Goal: Task Accomplishment & Management: Complete application form

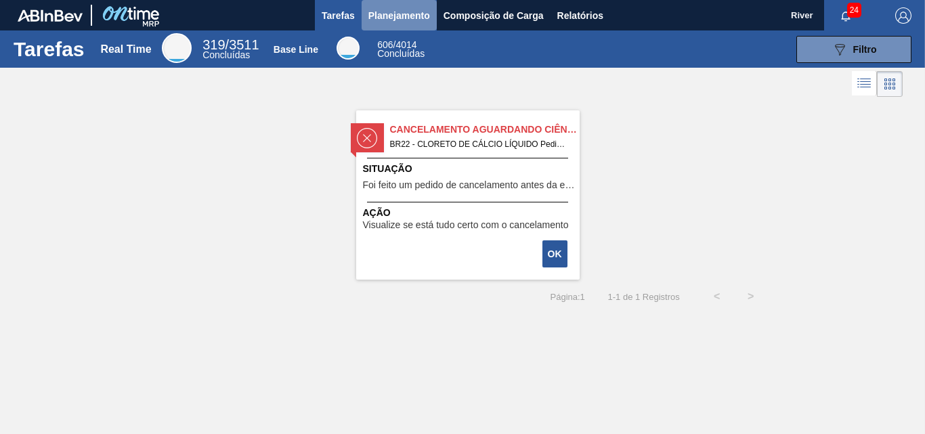
click at [396, 16] on span "Planejamento" at bounding box center [400, 15] width 62 height 16
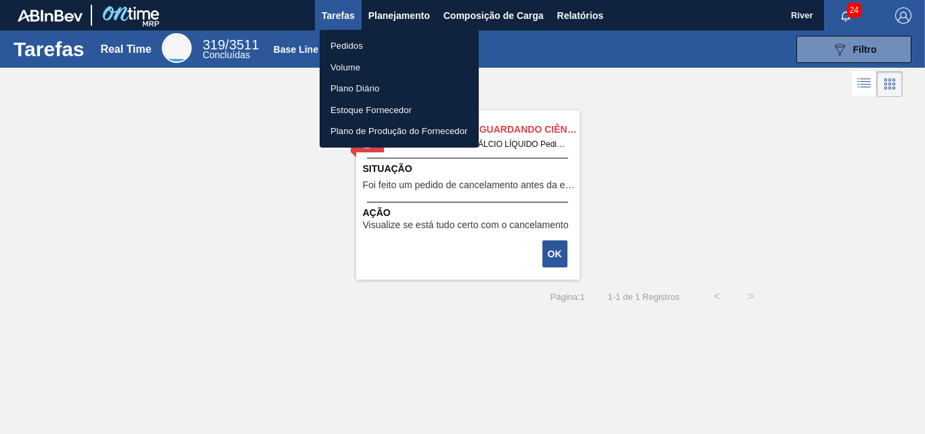
click at [347, 44] on li "Pedidos" at bounding box center [399, 46] width 159 height 22
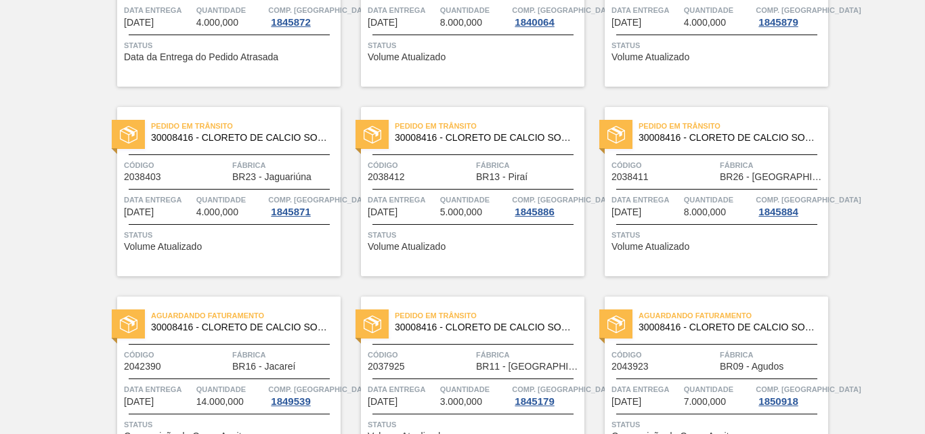
scroll to position [665, 0]
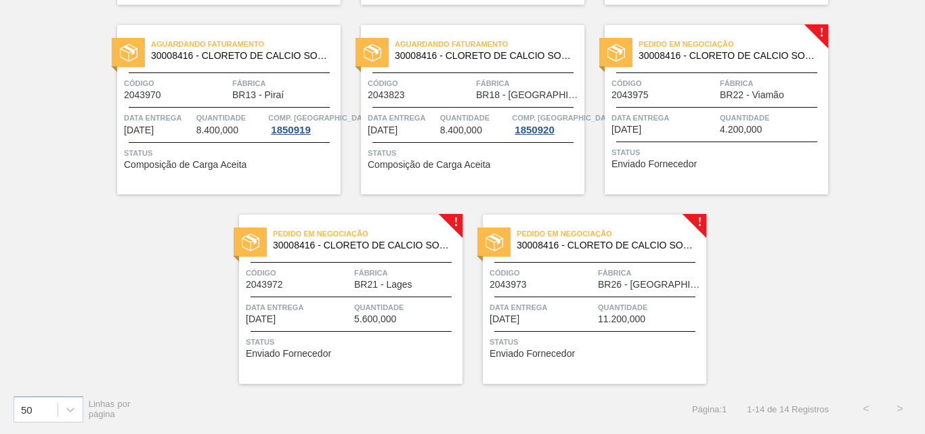
click at [616, 51] on img at bounding box center [617, 53] width 18 height 18
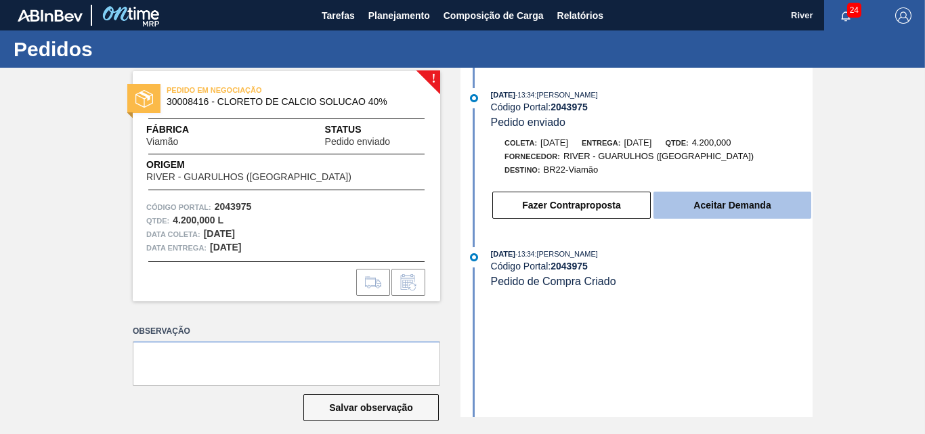
click at [791, 199] on button "Aceitar Demanda" at bounding box center [733, 205] width 158 height 27
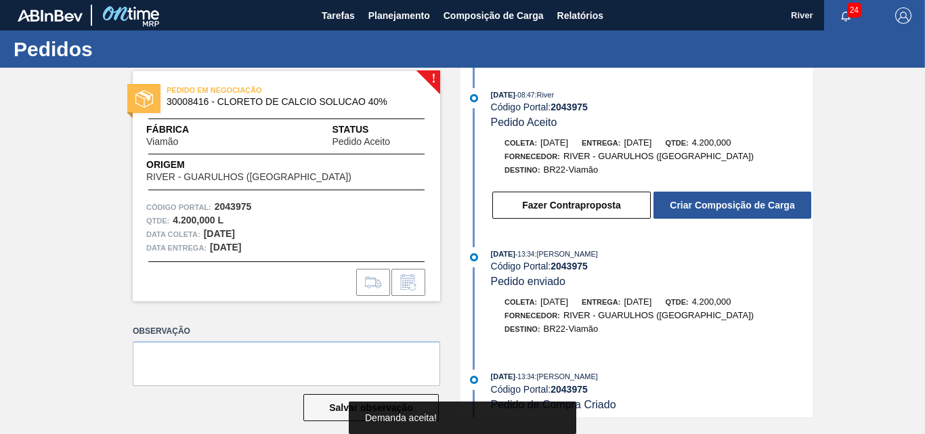
click at [791, 199] on button "Criar Composição de Carga" at bounding box center [733, 205] width 158 height 27
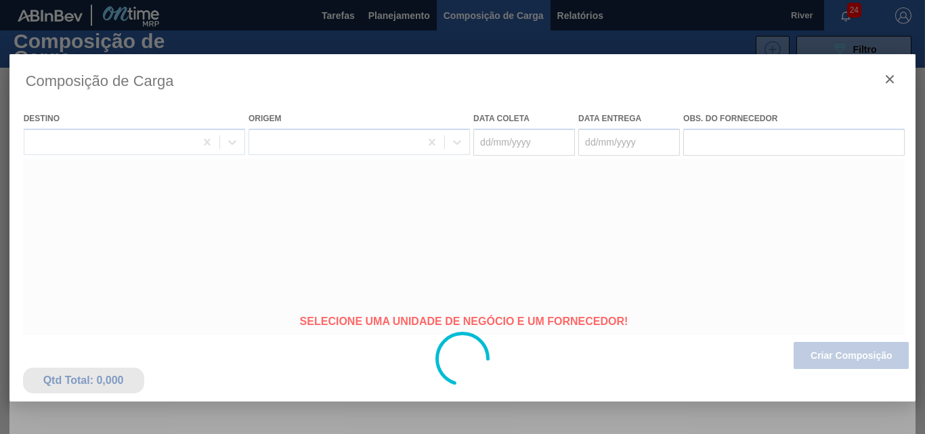
type coleta "[DATE]"
type entrega "[DATE]"
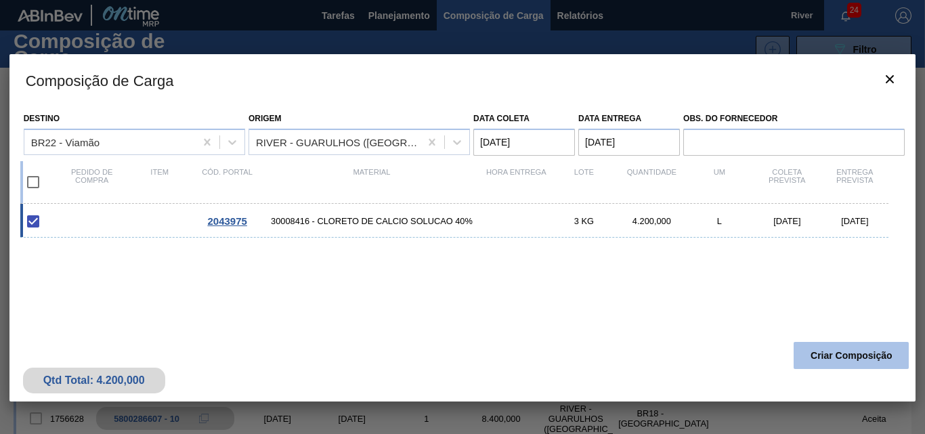
click at [847, 360] on button "Criar Composição" at bounding box center [851, 355] width 115 height 27
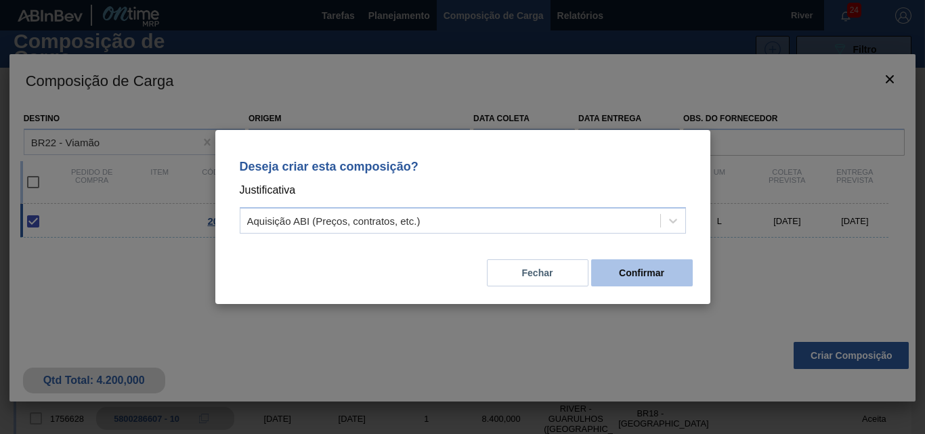
click at [627, 278] on button "Confirmar" at bounding box center [642, 272] width 102 height 27
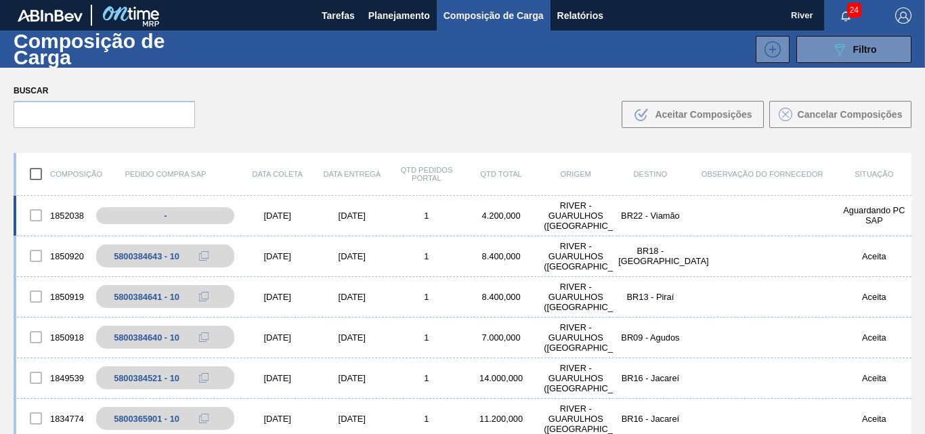
click at [274, 215] on div "[DATE]" at bounding box center [277, 216] width 75 height 10
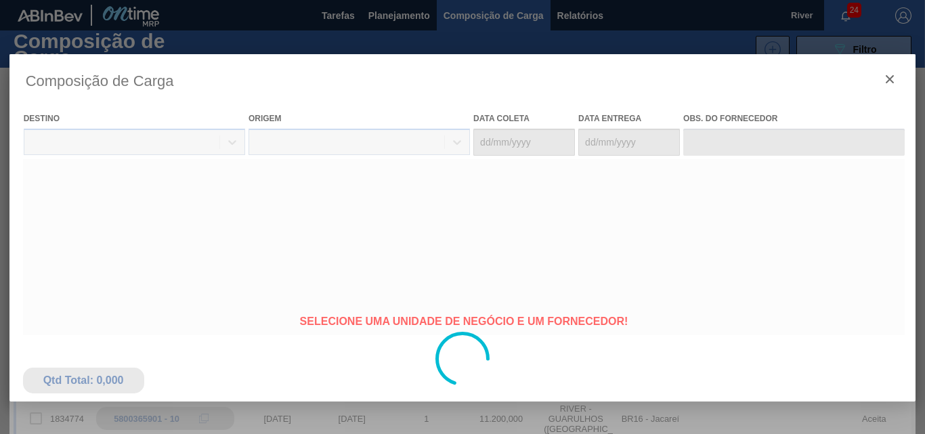
type coleta "[DATE]"
type entrega "[DATE]"
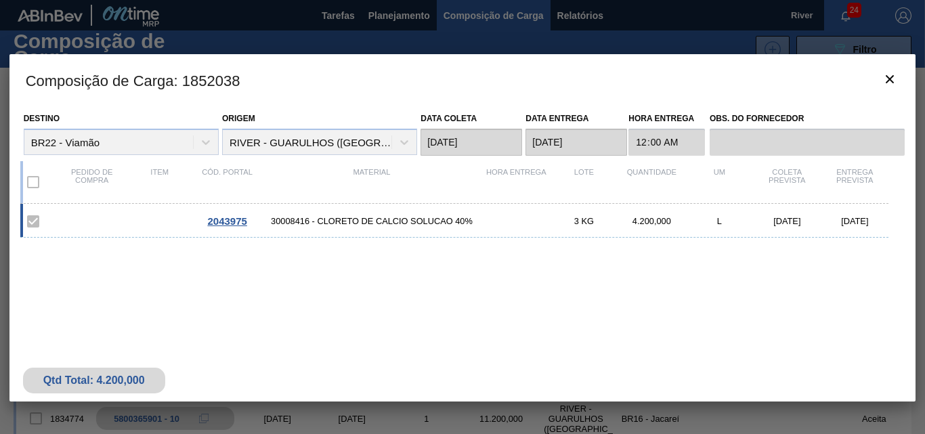
click at [224, 219] on span "2043975" at bounding box center [226, 221] width 39 height 12
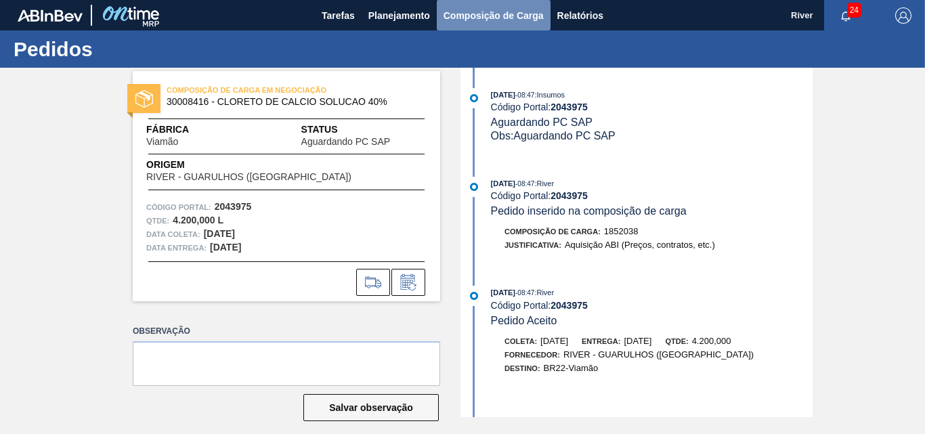
click at [492, 16] on span "Composição de Carga" at bounding box center [494, 15] width 100 height 16
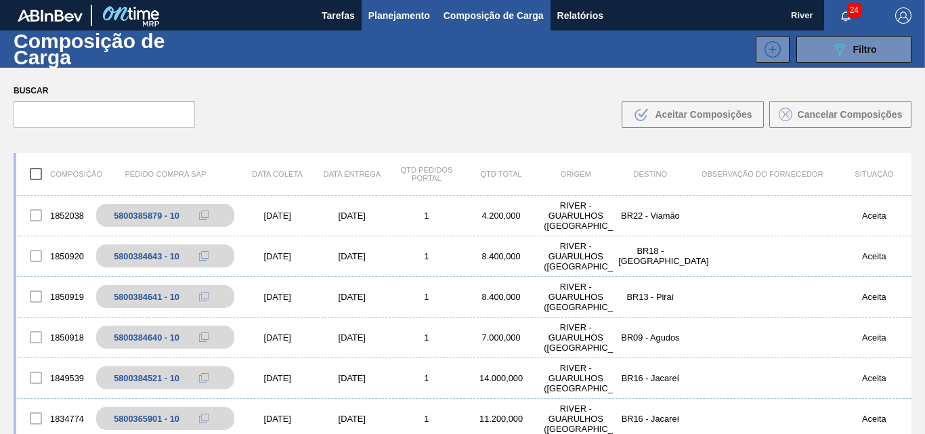
click at [399, 16] on span "Planejamento" at bounding box center [400, 15] width 62 height 16
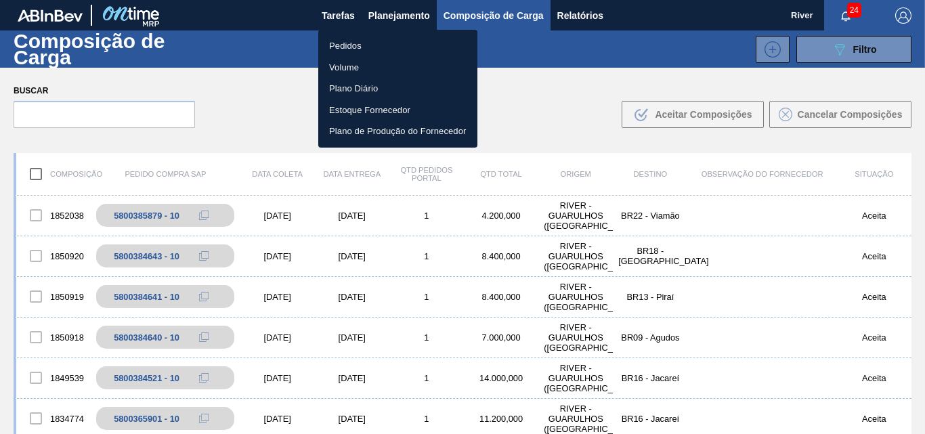
click at [345, 47] on li "Pedidos" at bounding box center [397, 46] width 159 height 22
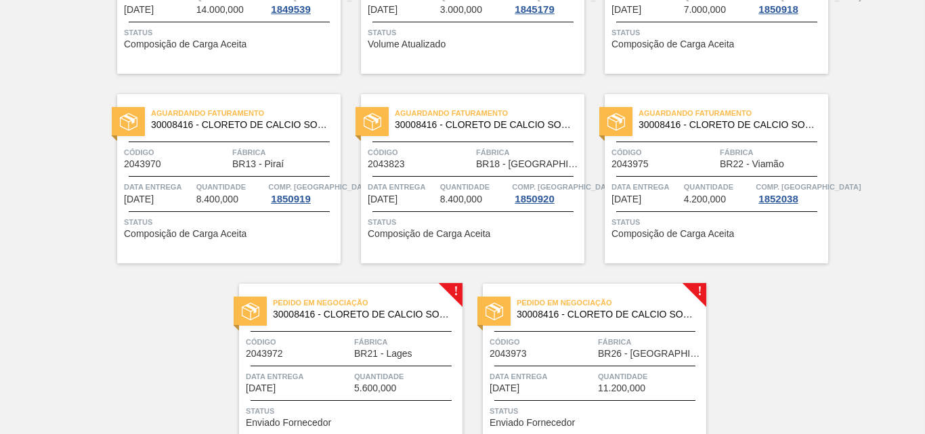
scroll to position [665, 0]
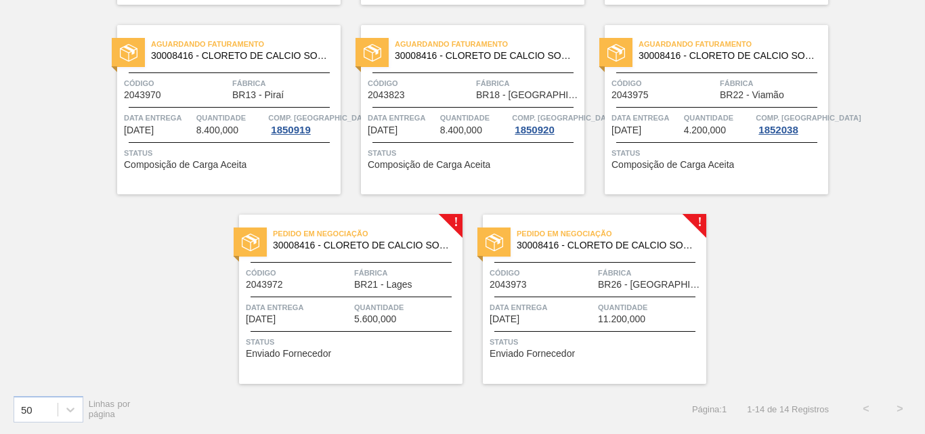
click at [247, 234] on img at bounding box center [251, 243] width 18 height 18
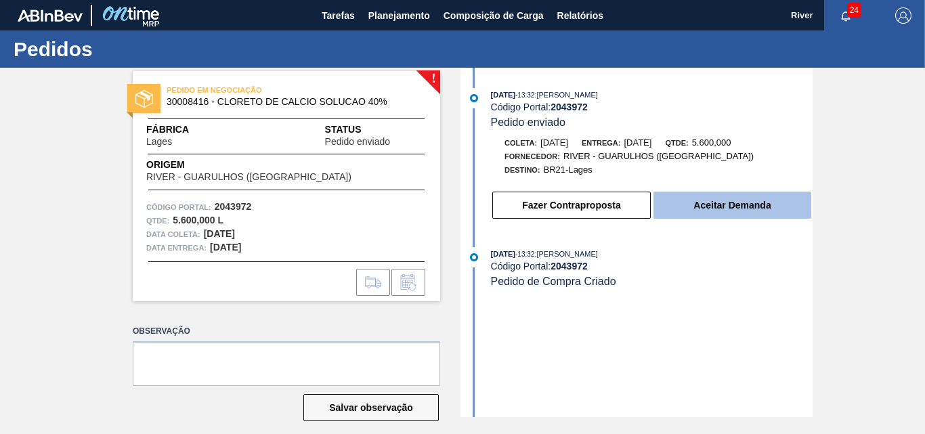
click at [741, 205] on button "Aceitar Demanda" at bounding box center [733, 205] width 158 height 27
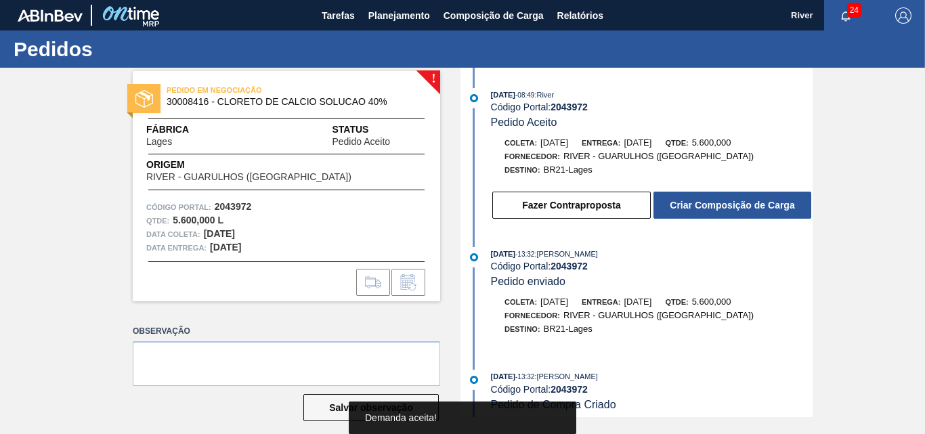
click at [741, 205] on button "Criar Composição de Carga" at bounding box center [733, 205] width 158 height 27
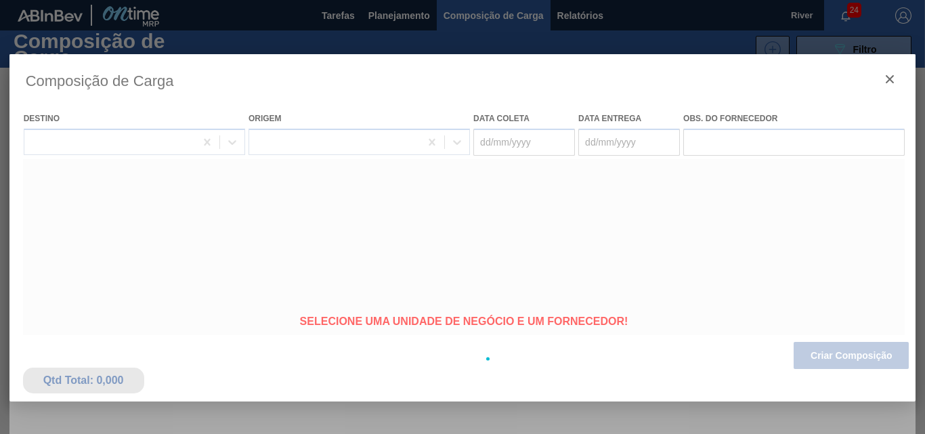
type coleta "[DATE]"
type entrega "[DATE]"
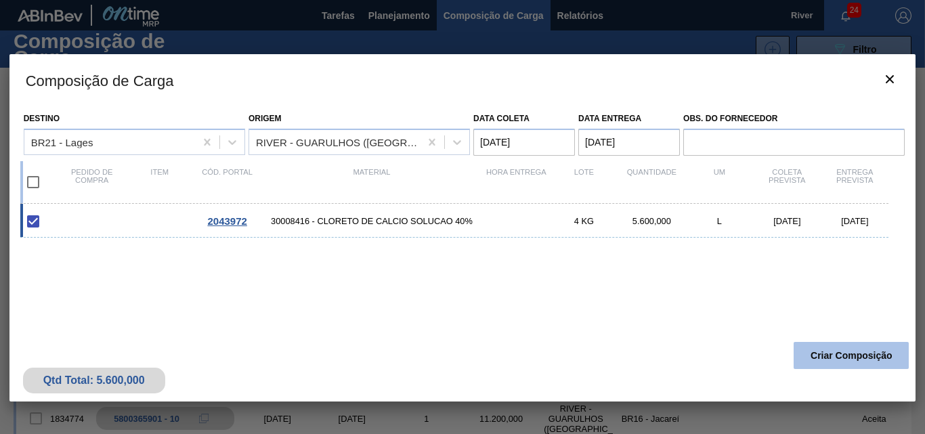
click at [828, 348] on button "Criar Composição" at bounding box center [851, 355] width 115 height 27
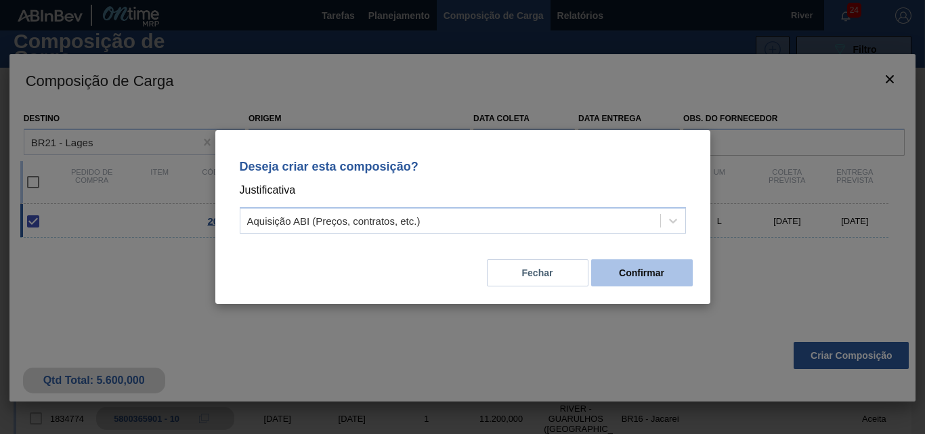
click at [616, 272] on button "Confirmar" at bounding box center [642, 272] width 102 height 27
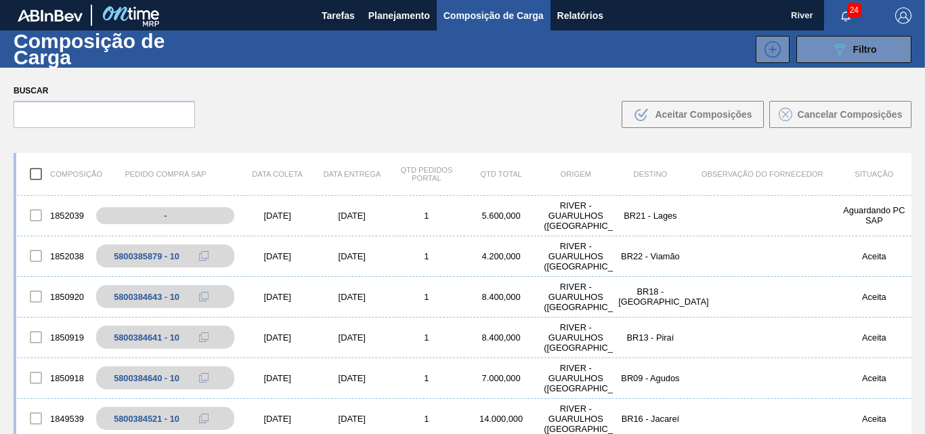
click at [500, 16] on span "Composição de Carga" at bounding box center [494, 15] width 100 height 16
click at [495, 16] on span "Composição de Carga" at bounding box center [494, 15] width 100 height 16
click at [262, 216] on div "[DATE]" at bounding box center [277, 216] width 75 height 10
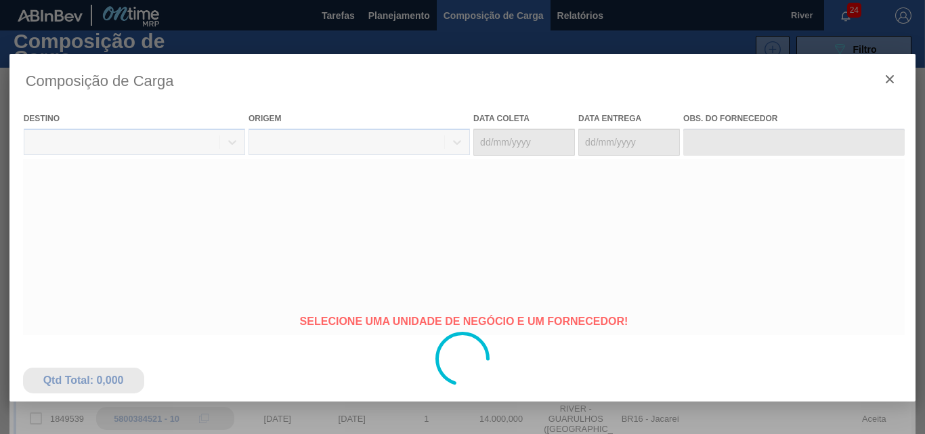
type coleta "[DATE]"
type entrega "[DATE]"
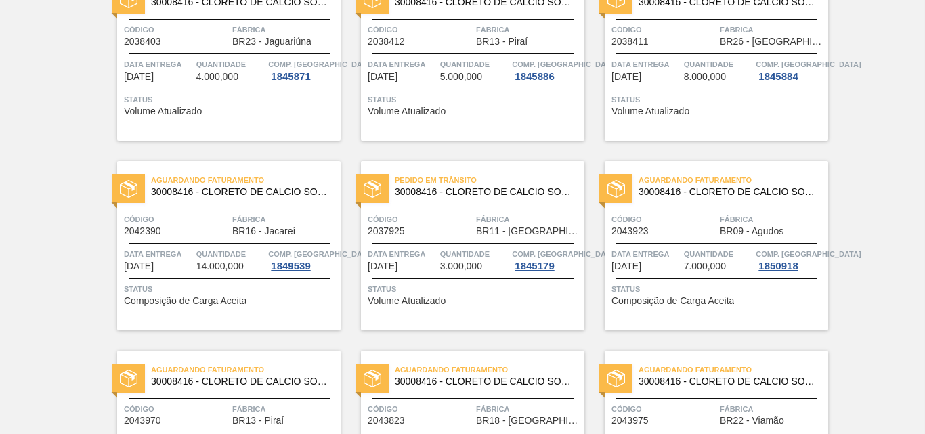
scroll to position [665, 0]
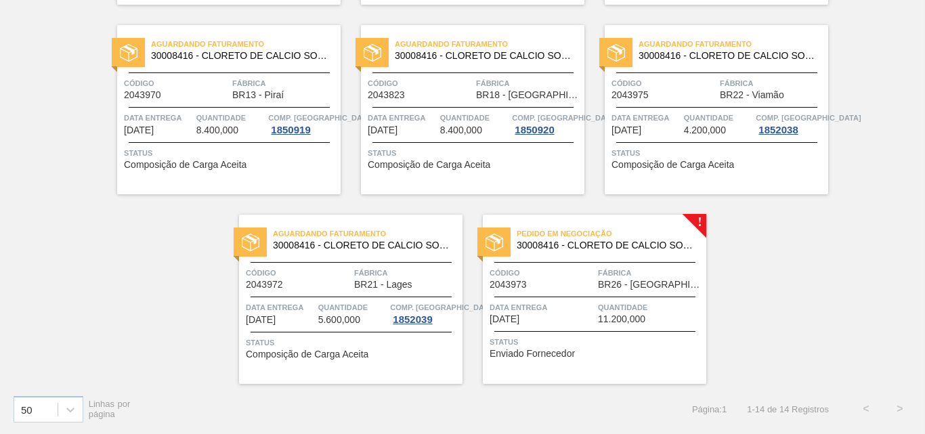
click at [494, 243] on img at bounding box center [495, 243] width 18 height 18
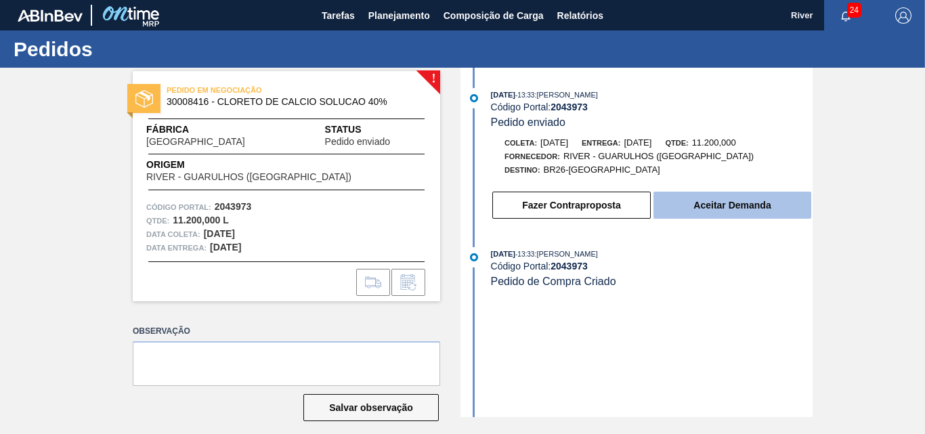
click at [714, 202] on button "Aceitar Demanda" at bounding box center [733, 205] width 158 height 27
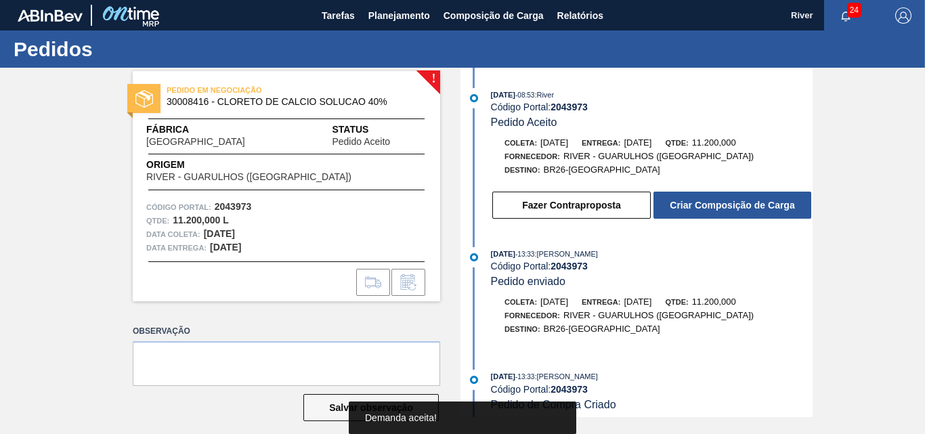
click at [714, 202] on button "Criar Composição de Carga" at bounding box center [733, 205] width 158 height 27
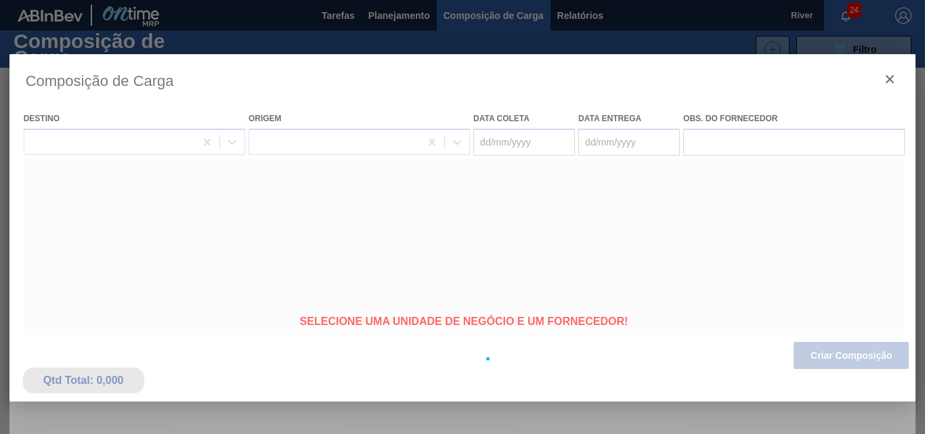
type coleta "[DATE]"
type entrega "[DATE]"
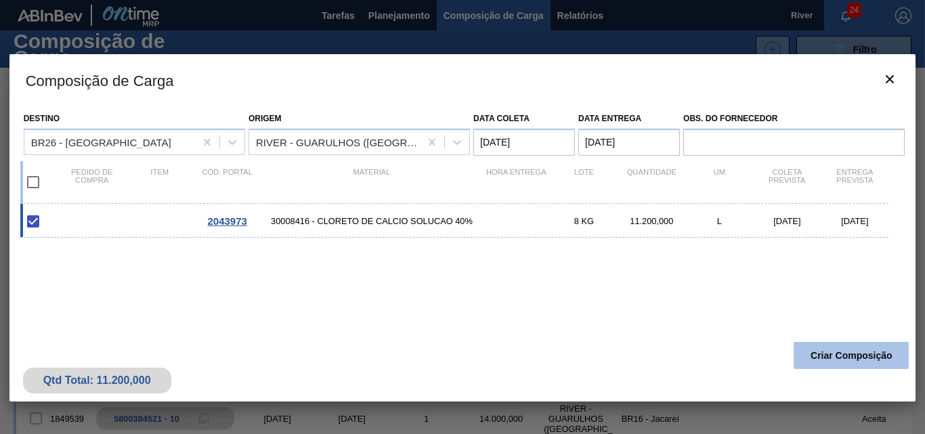
click at [847, 356] on button "Criar Composição" at bounding box center [851, 355] width 115 height 27
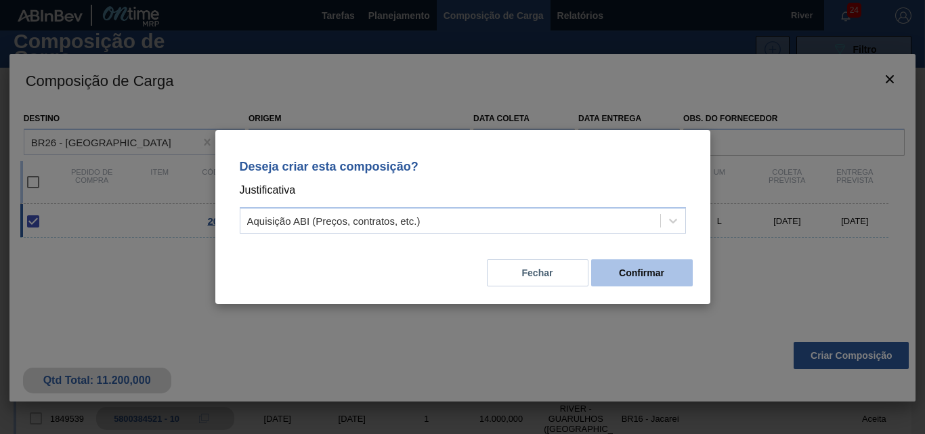
click at [635, 273] on button "Confirmar" at bounding box center [642, 272] width 102 height 27
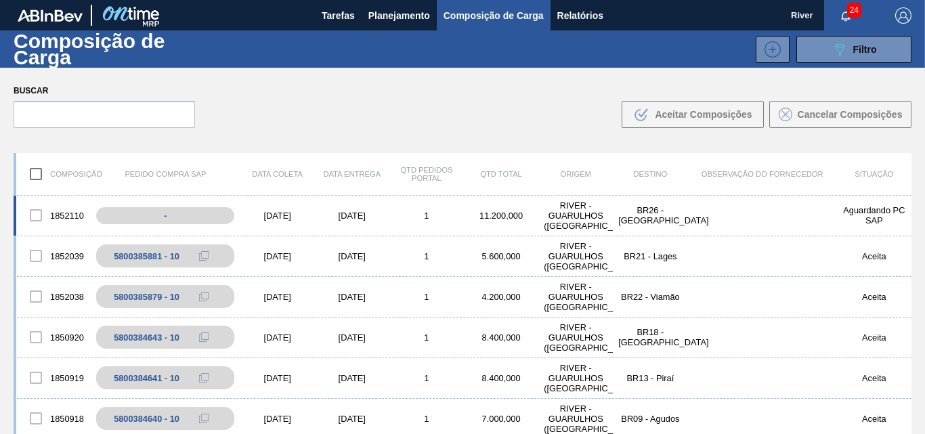
click at [267, 215] on div "[DATE]" at bounding box center [277, 216] width 75 height 10
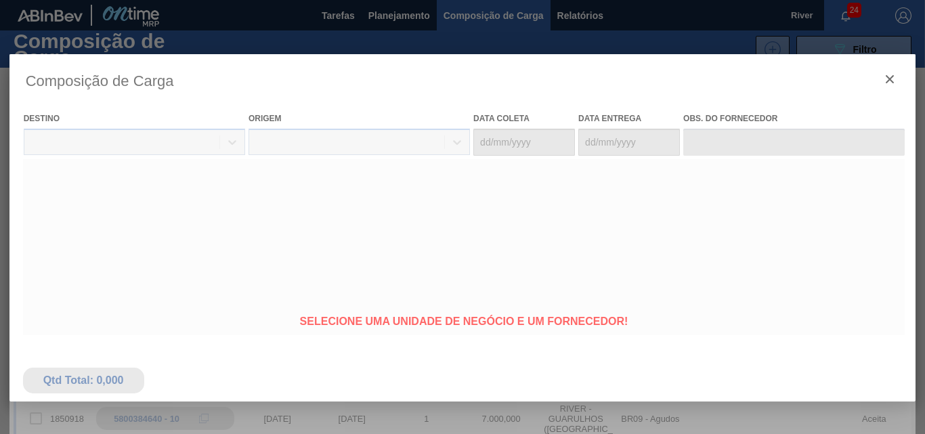
type coleta "[DATE]"
type entrega "[DATE]"
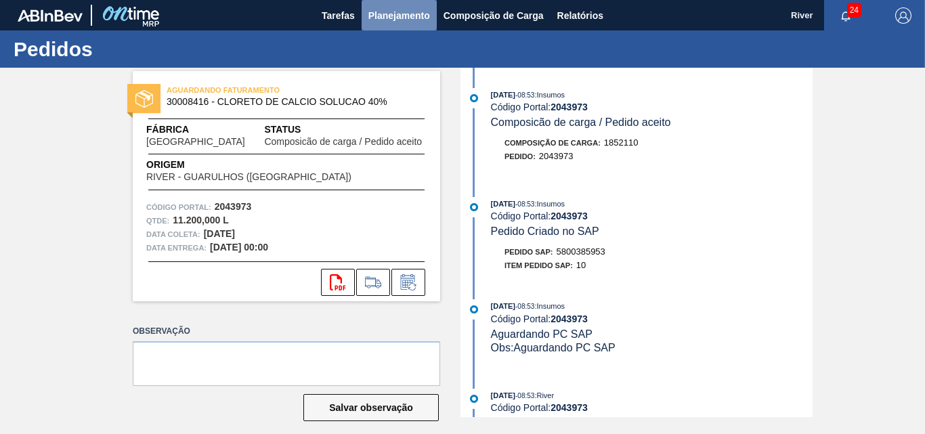
click at [406, 12] on span "Planejamento" at bounding box center [400, 15] width 62 height 16
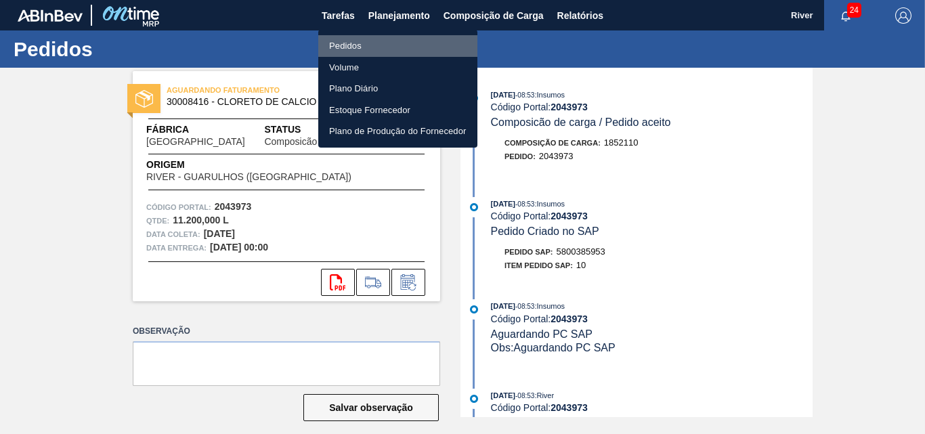
click at [342, 47] on li "Pedidos" at bounding box center [397, 46] width 159 height 22
